Goal: Information Seeking & Learning: Learn about a topic

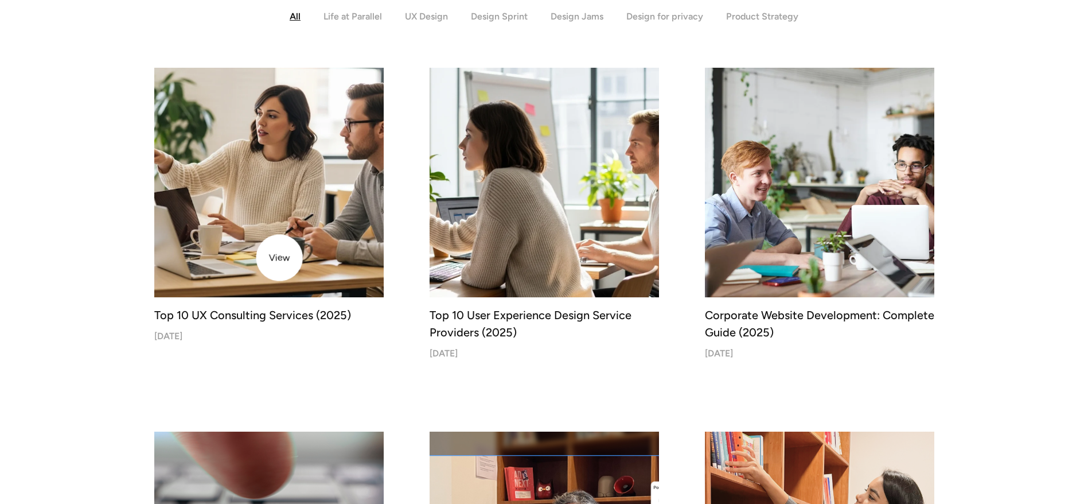
scroll to position [353, 0]
click at [279, 258] on img at bounding box center [269, 181] width 241 height 241
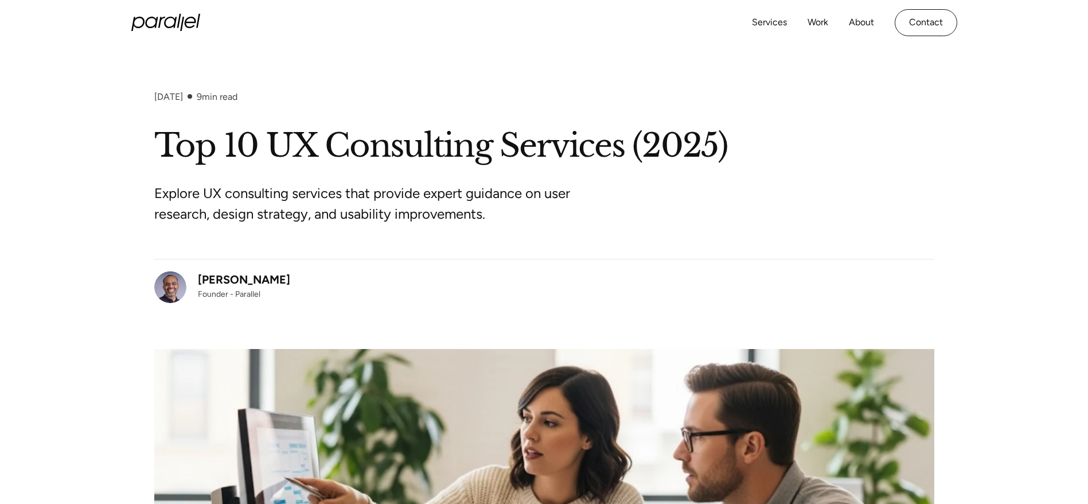
click at [888, 289] on div "Robin Dhanwani Founder - Parallel" at bounding box center [544, 281] width 780 height 44
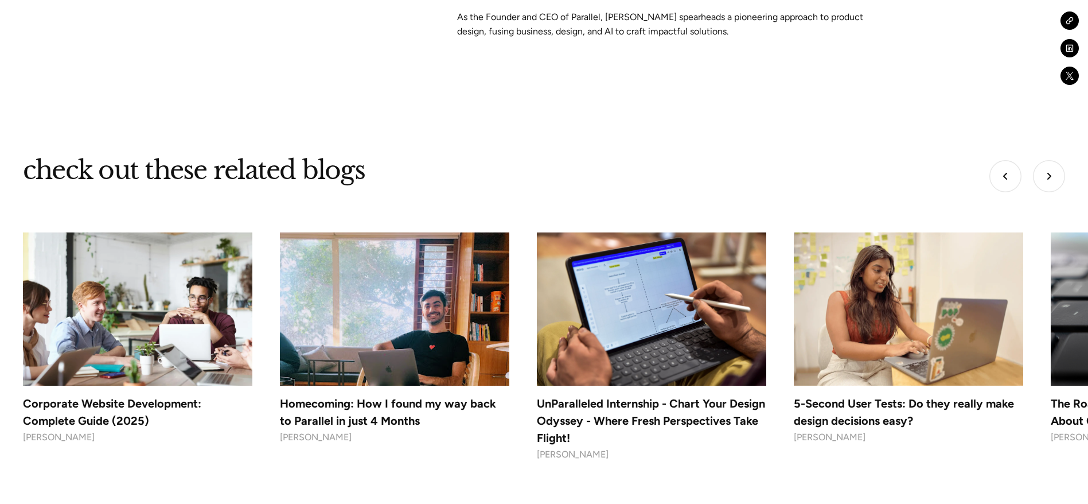
scroll to position [9888, 0]
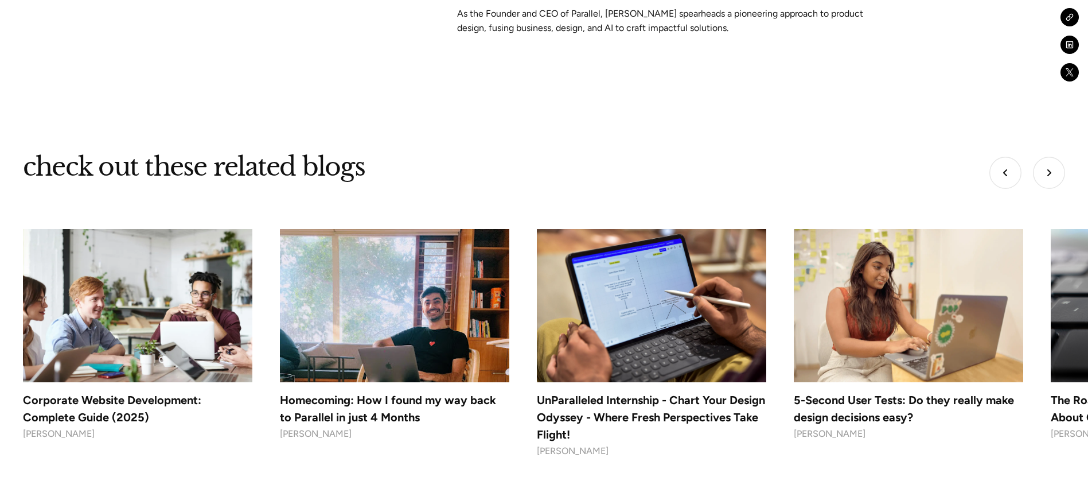
click at [117, 322] on img at bounding box center [137, 305] width 241 height 161
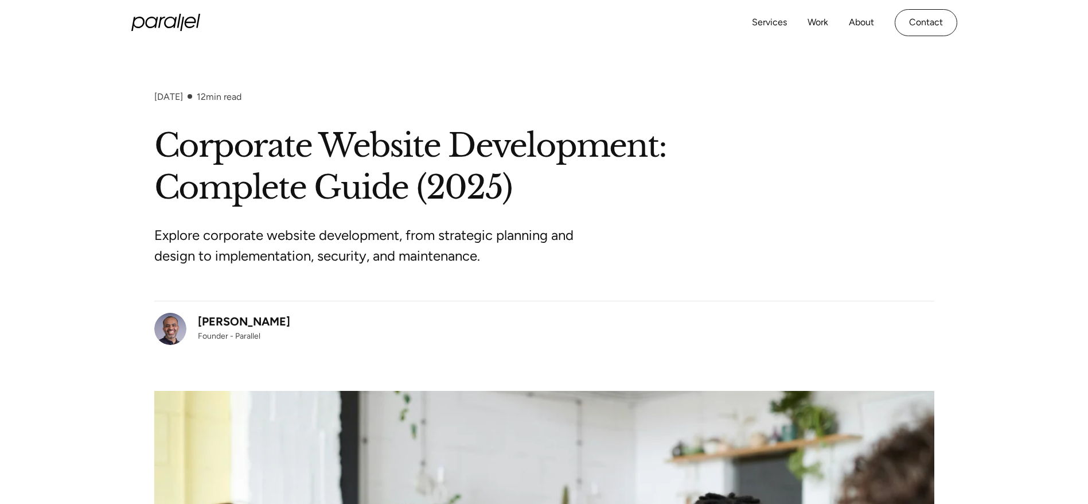
click at [913, 138] on h1 "Corporate Website Development: Complete Guide (2025)" at bounding box center [544, 167] width 780 height 84
